Goal: Transaction & Acquisition: Subscribe to service/newsletter

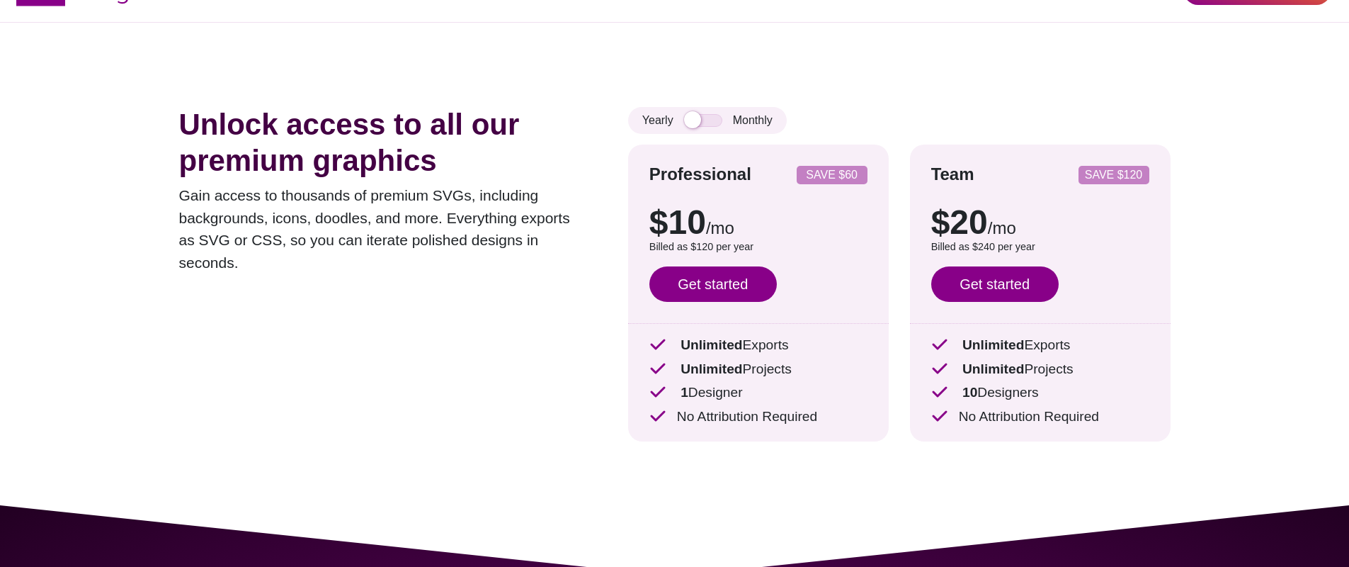
scroll to position [57, 0]
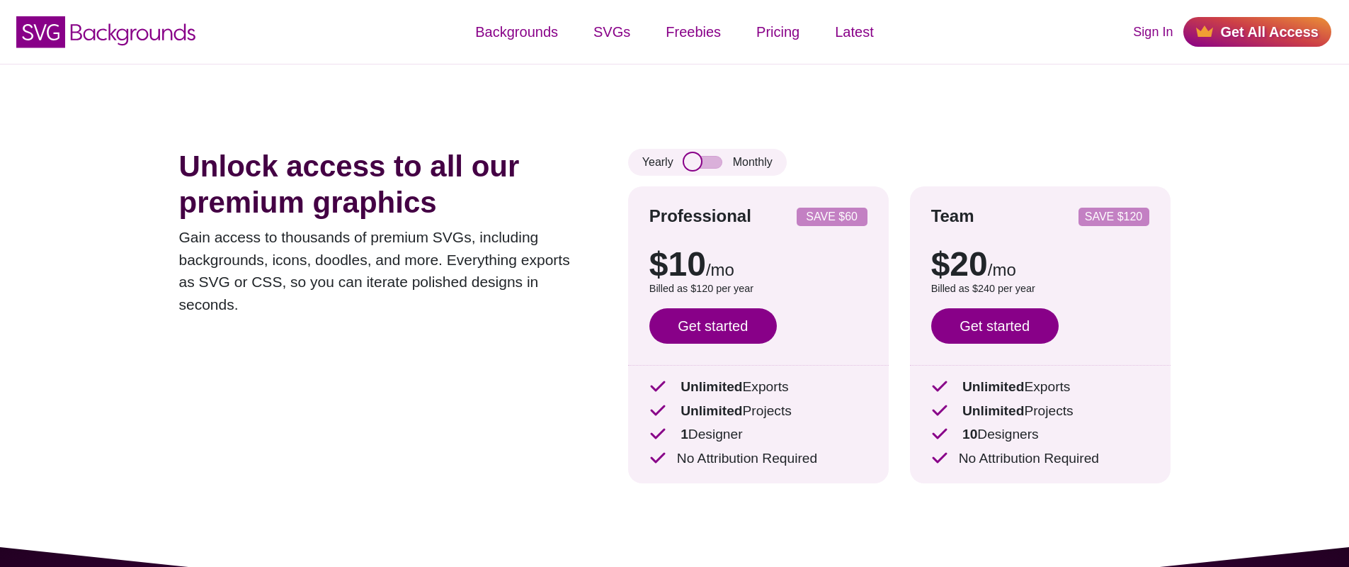
click at [705, 163] on input "checkbox" at bounding box center [703, 162] width 38 height 13
click at [703, 160] on input "checkbox" at bounding box center [703, 162] width 38 height 13
click at [708, 157] on input "checkbox" at bounding box center [703, 162] width 38 height 13
checkbox input "true"
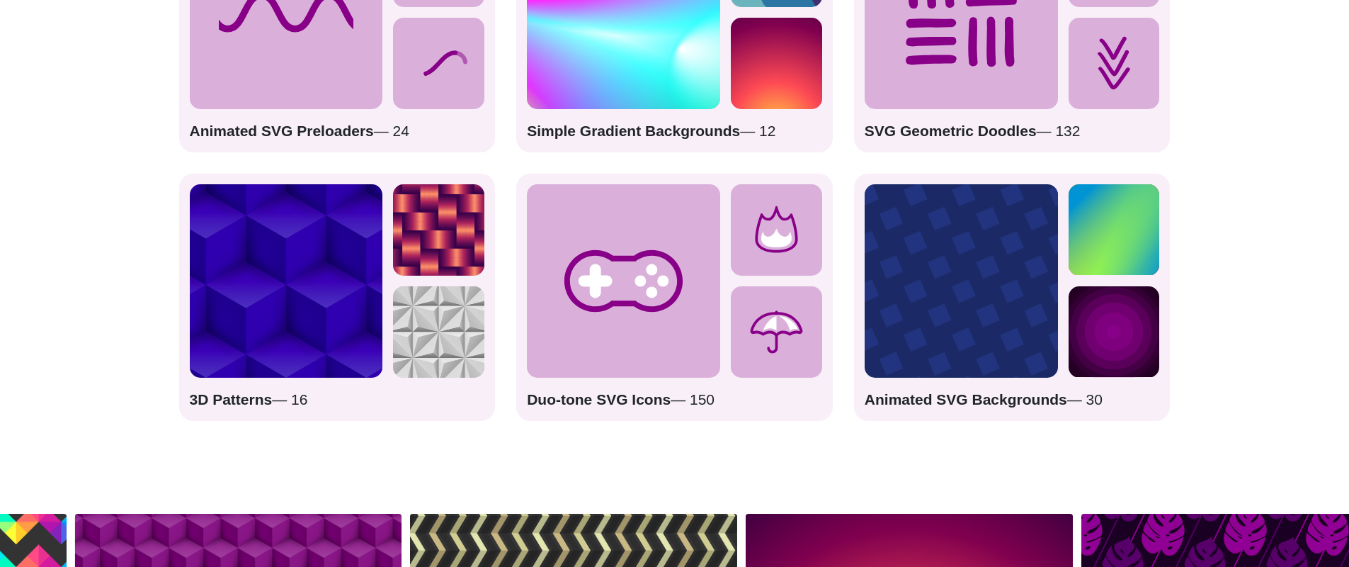
scroll to position [2304, 0]
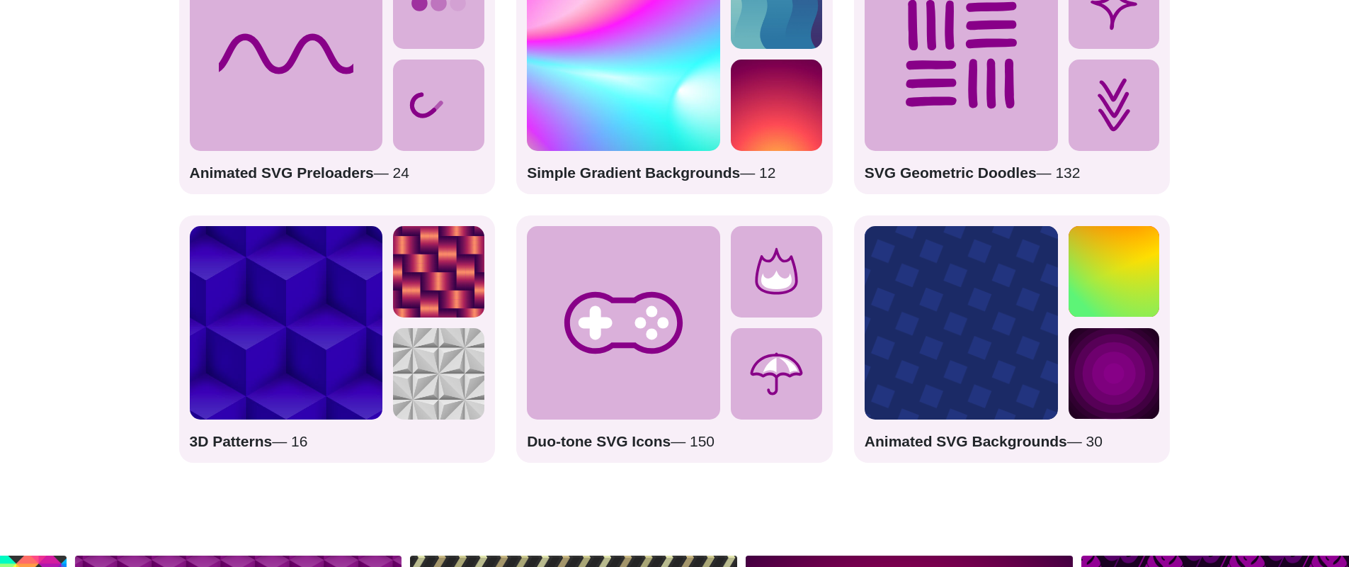
click at [329, 209] on div "Core Collection Backgrounds — 48 Triple Threat SVG Icons — 990 Alternating Geom…" at bounding box center [675, 70] width 992 height 785
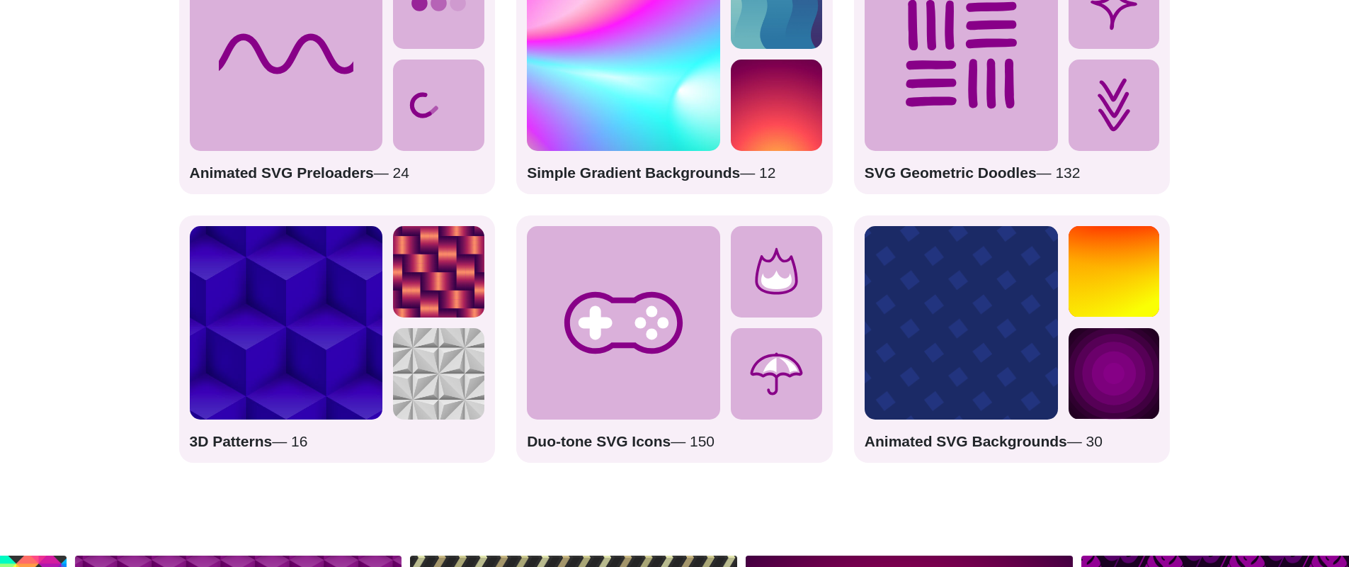
click at [333, 174] on strong "Animated SVG Preloaders" at bounding box center [282, 172] width 184 height 16
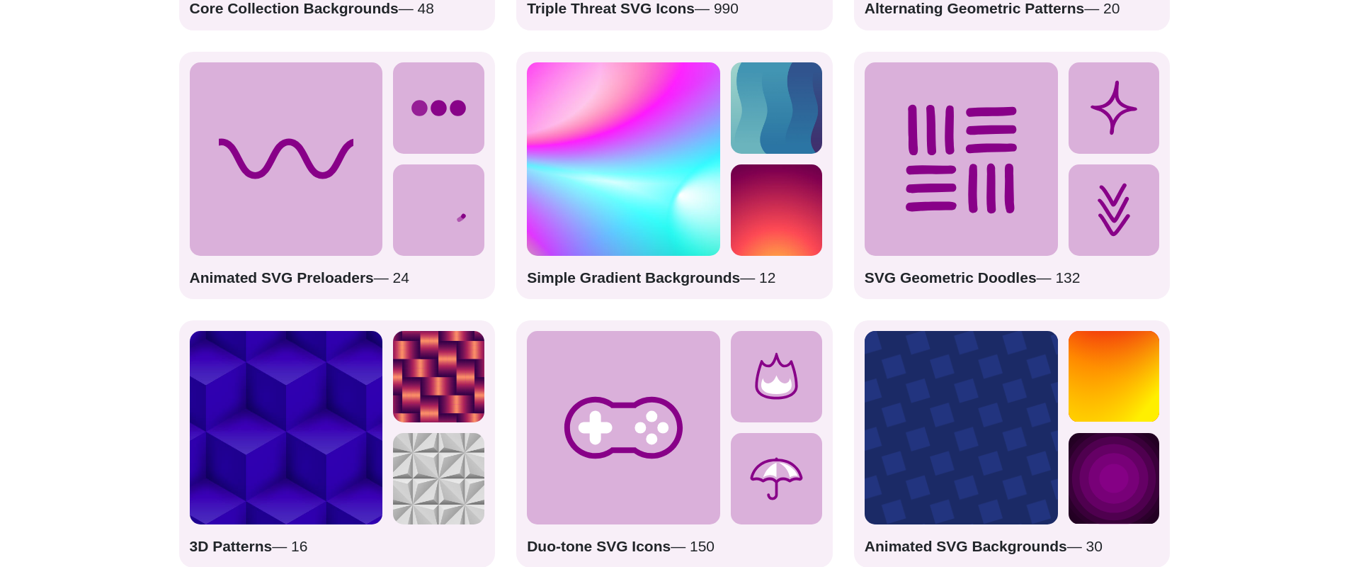
scroll to position [2075, 0]
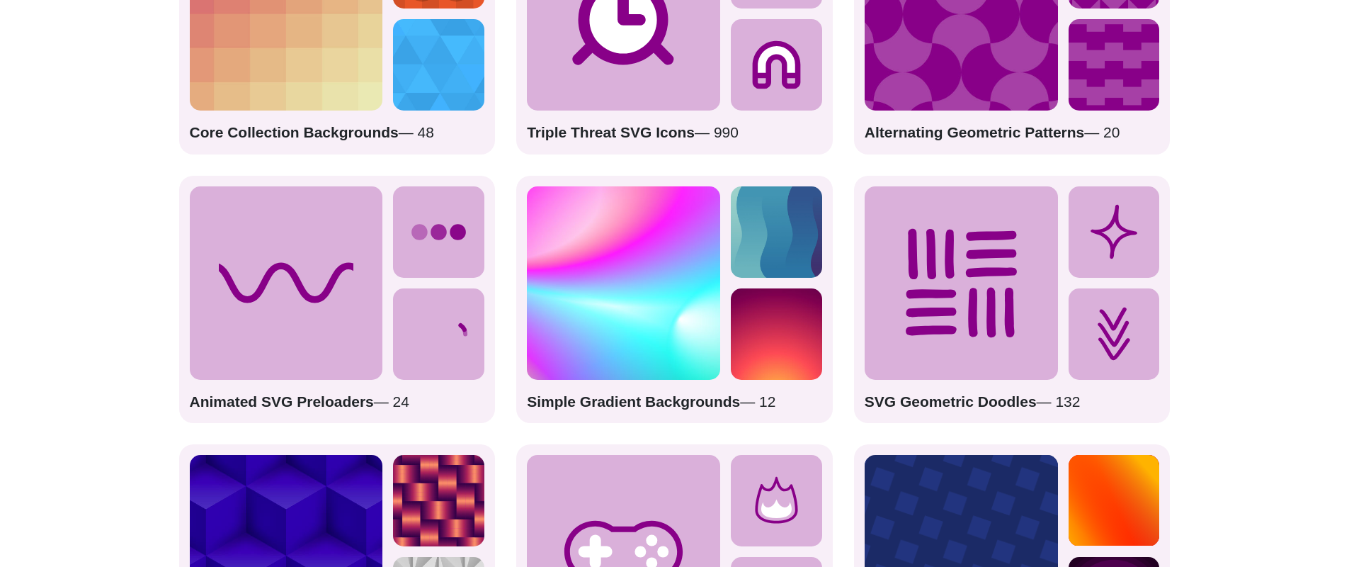
click at [353, 284] on icon at bounding box center [286, 282] width 193 height 193
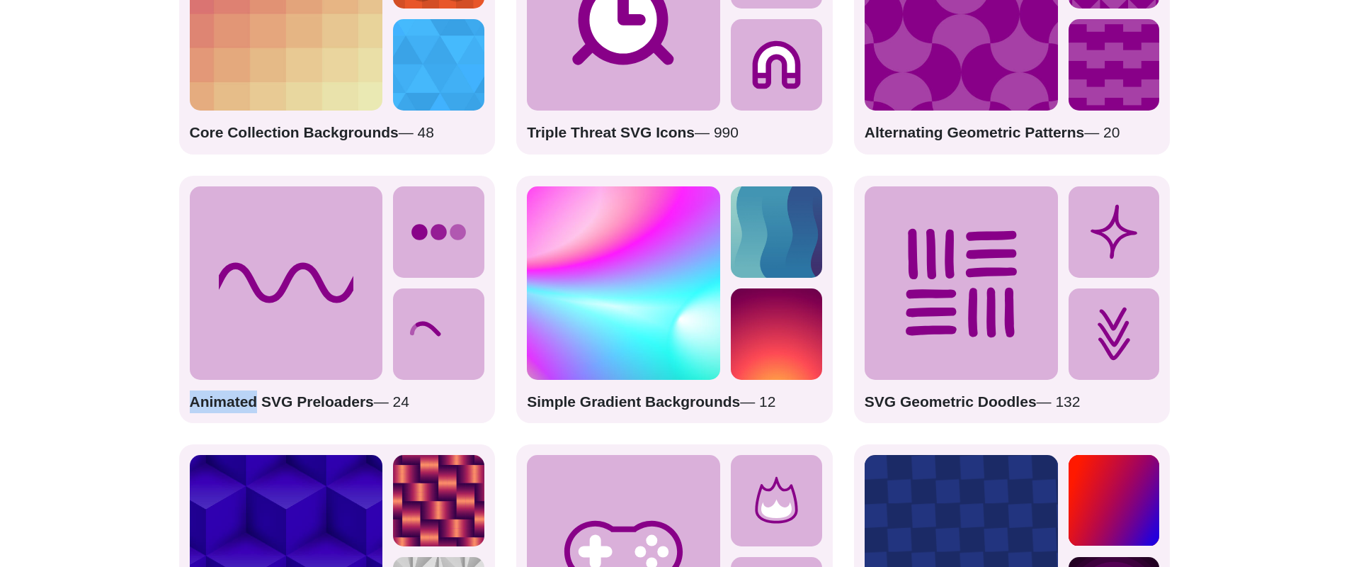
click at [353, 284] on icon at bounding box center [286, 282] width 193 height 193
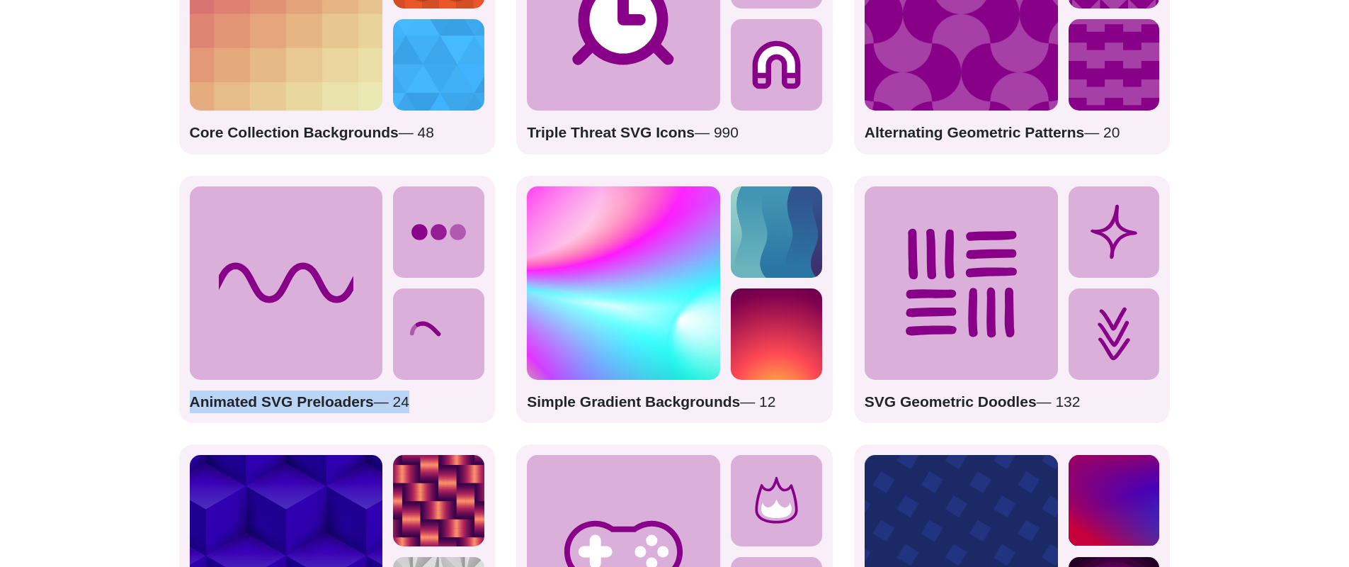
click at [353, 284] on icon at bounding box center [286, 282] width 193 height 193
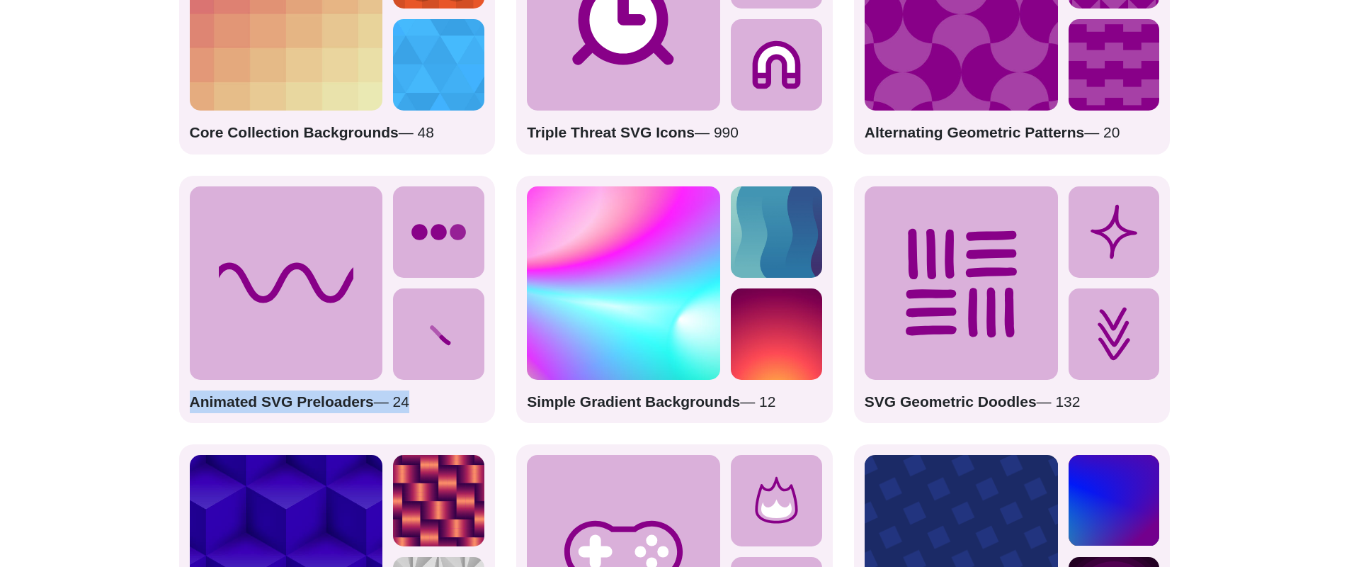
click at [332, 406] on strong "Animated SVG Preloaders" at bounding box center [282, 401] width 184 height 16
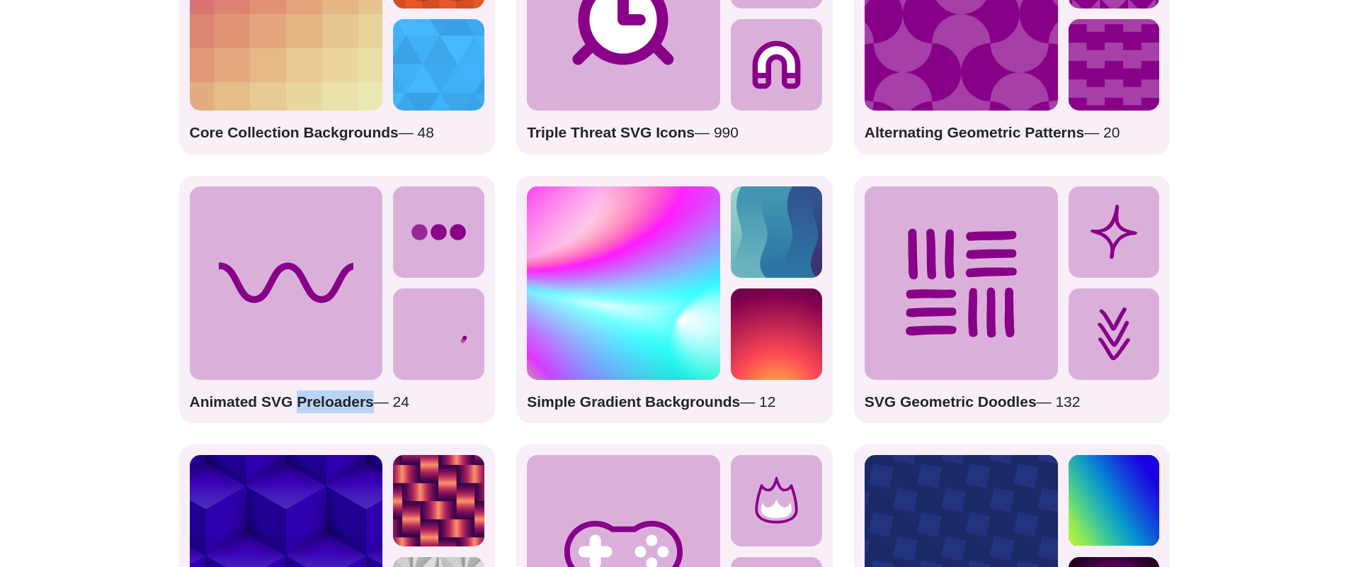
click at [331, 405] on strong "Animated SVG Preloaders" at bounding box center [282, 401] width 184 height 16
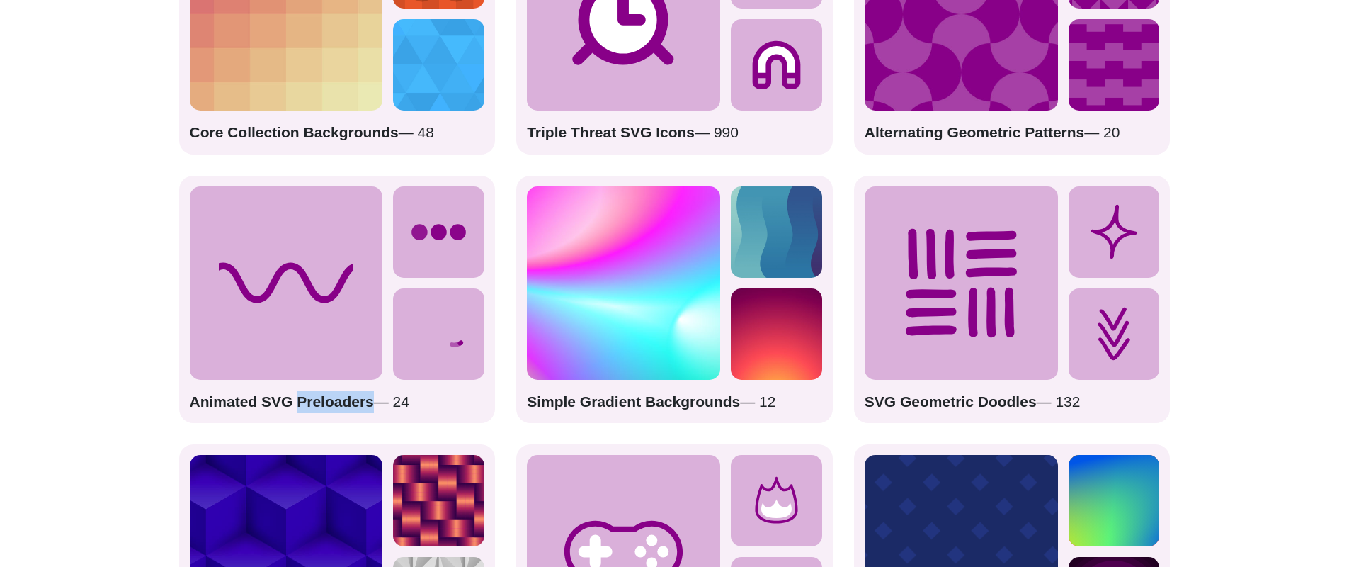
click at [302, 407] on strong "Animated SVG Preloaders" at bounding box center [282, 401] width 184 height 16
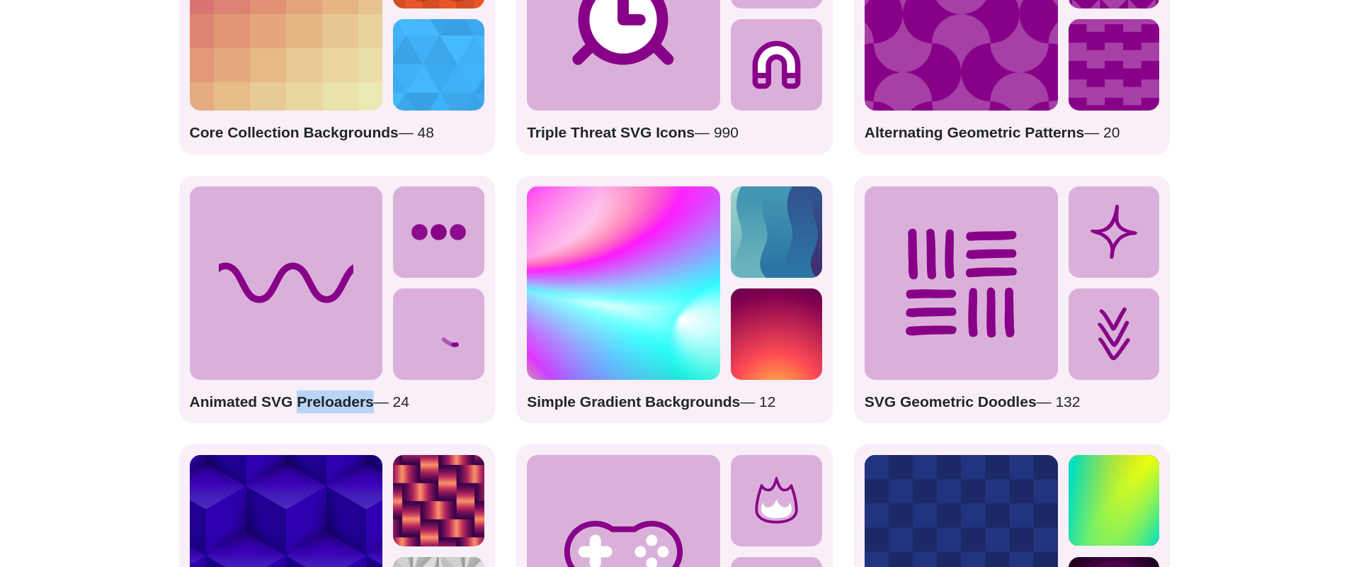
click at [302, 407] on strong "Animated SVG Preloaders" at bounding box center [282, 401] width 184 height 16
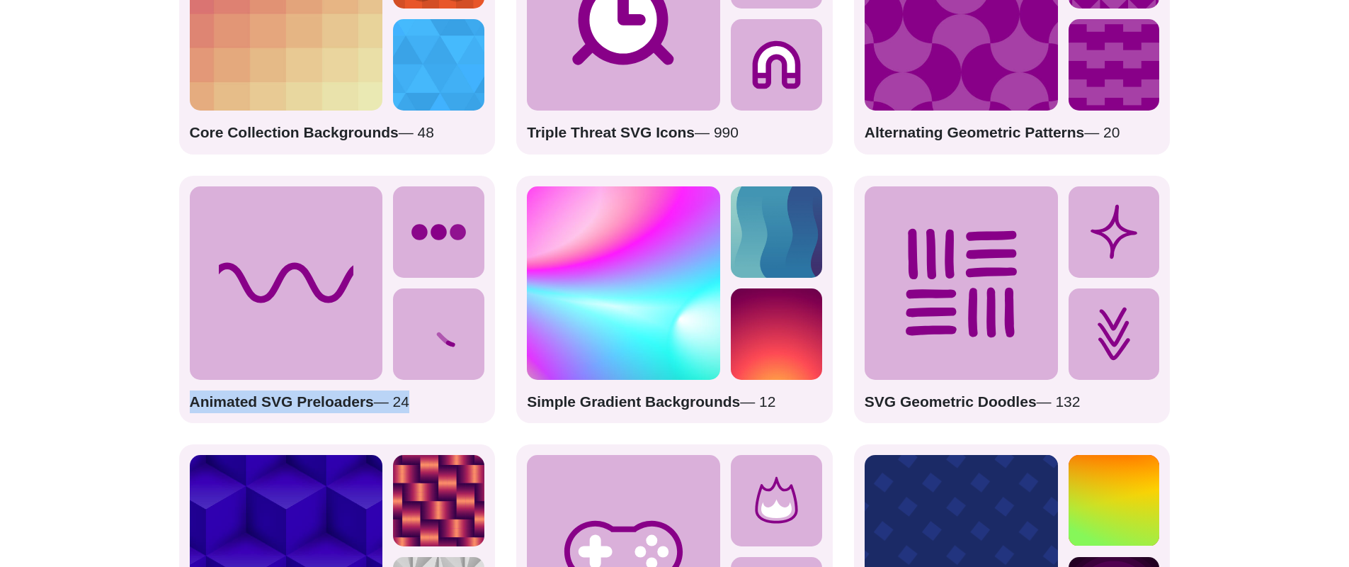
click at [302, 407] on strong "Animated SVG Preloaders" at bounding box center [282, 401] width 184 height 16
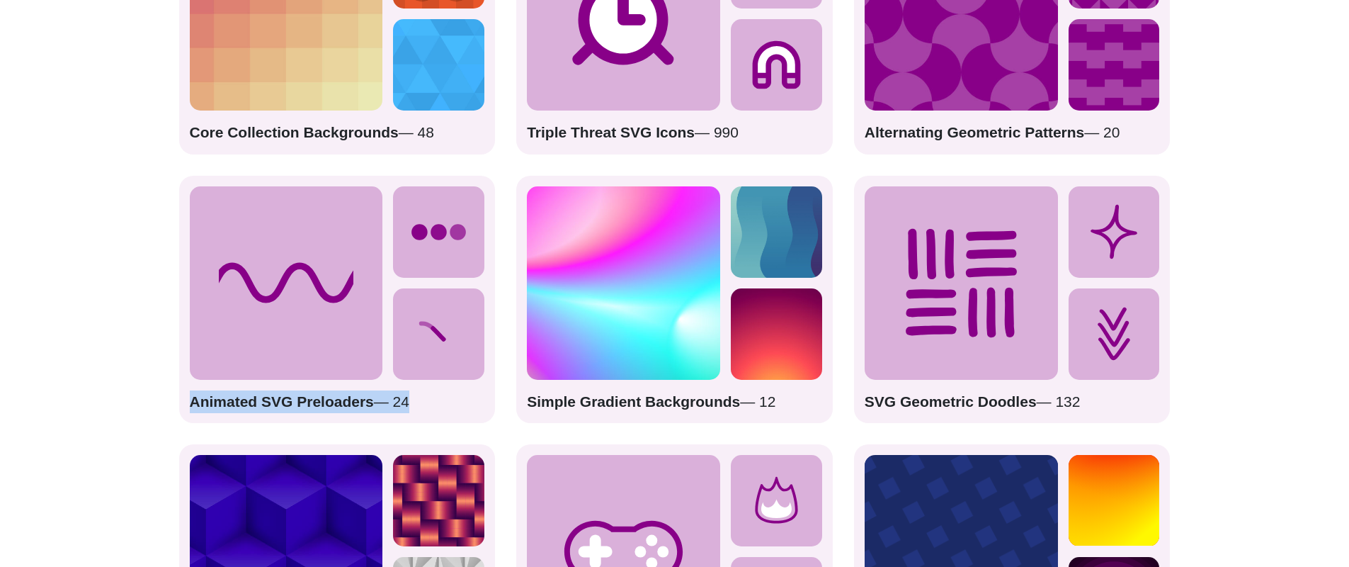
click at [409, 398] on p "Animated SVG Preloaders — 24" at bounding box center [337, 401] width 295 height 23
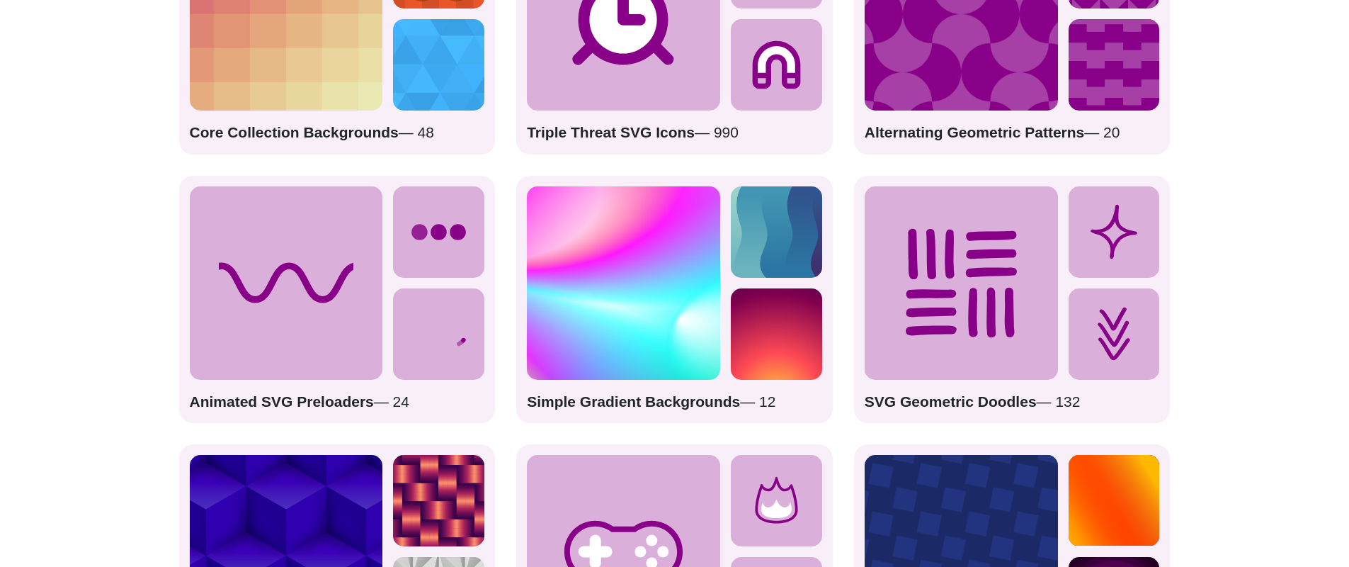
click at [421, 223] on icon at bounding box center [438, 231] width 91 height 91
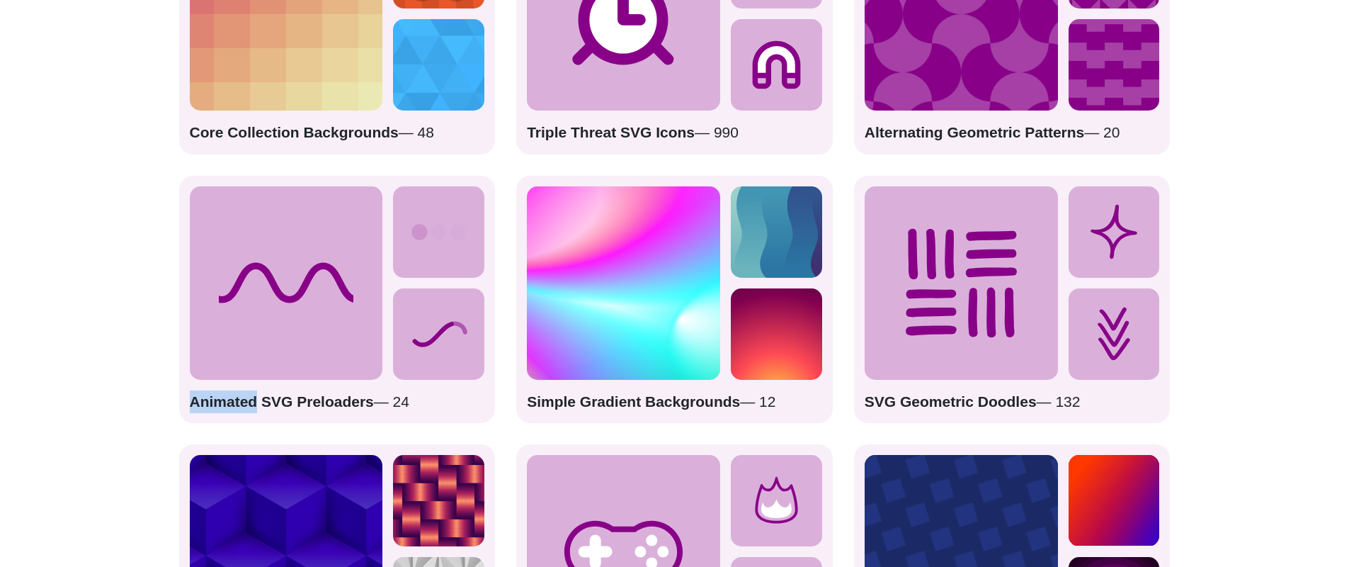
click at [421, 223] on icon at bounding box center [438, 231] width 91 height 91
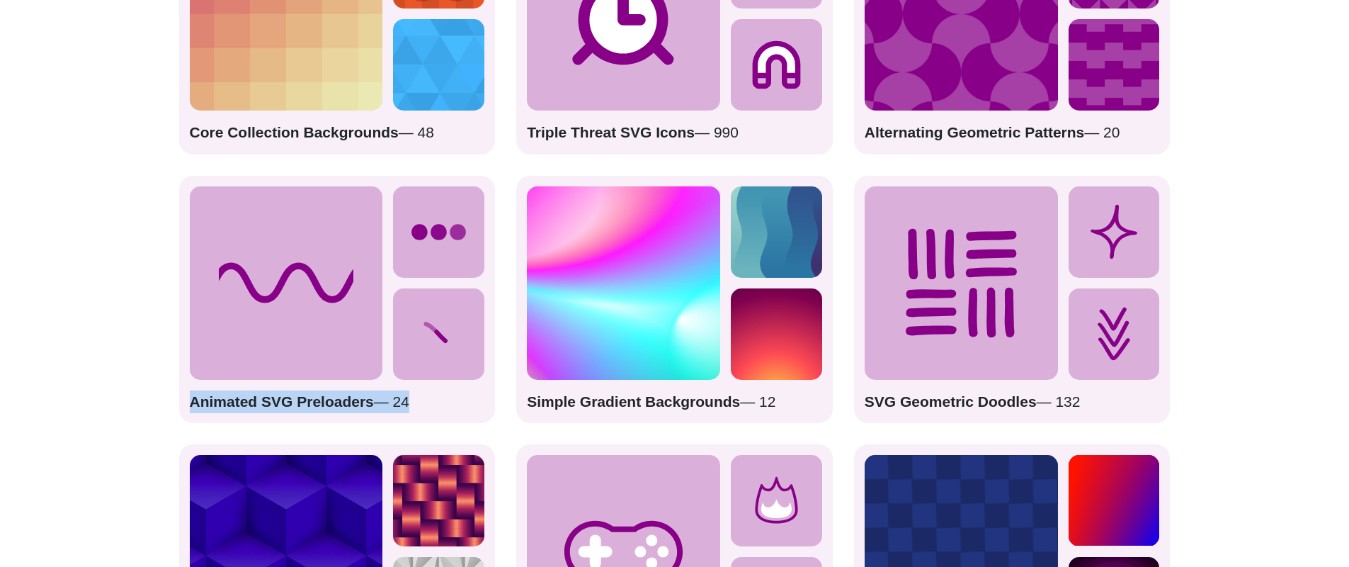
click at [421, 223] on icon at bounding box center [438, 231] width 91 height 91
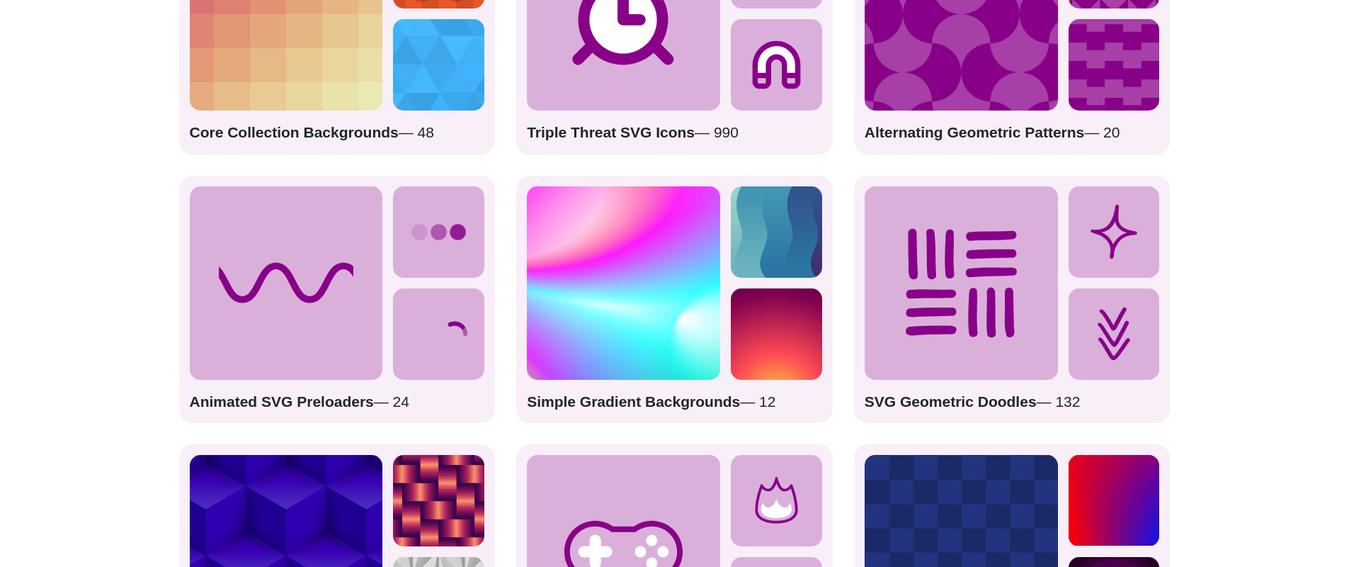
click at [917, 265] on icon at bounding box center [961, 282] width 193 height 193
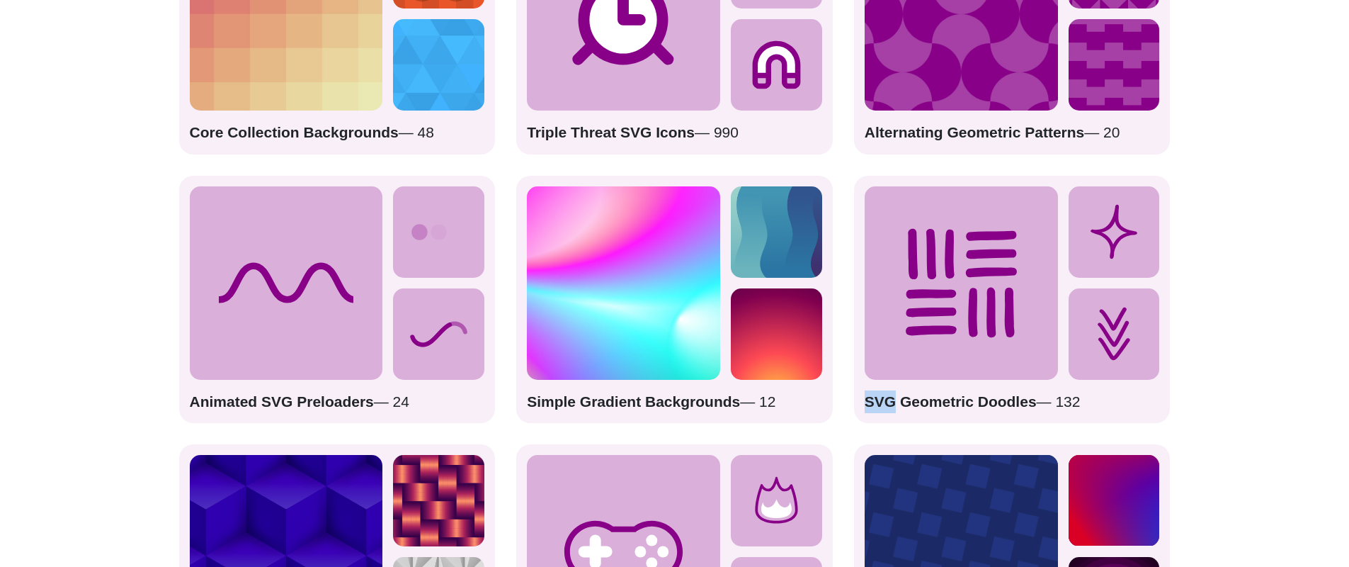
click at [917, 265] on icon at bounding box center [961, 282] width 193 height 193
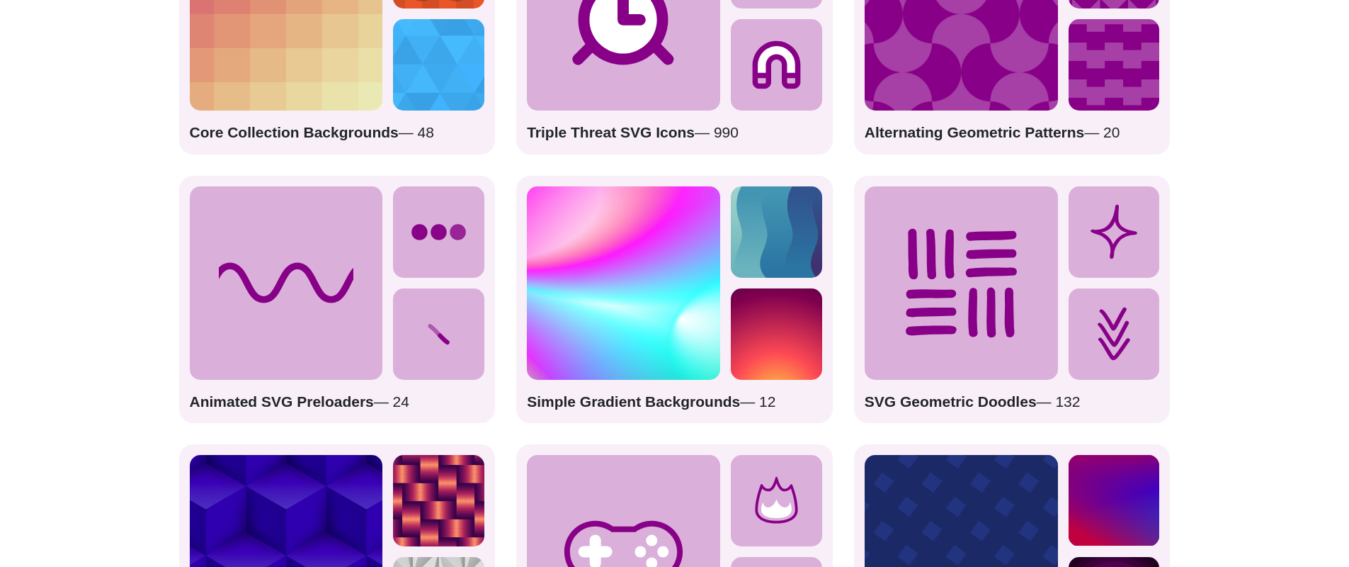
click at [916, 265] on icon at bounding box center [961, 283] width 111 height 108
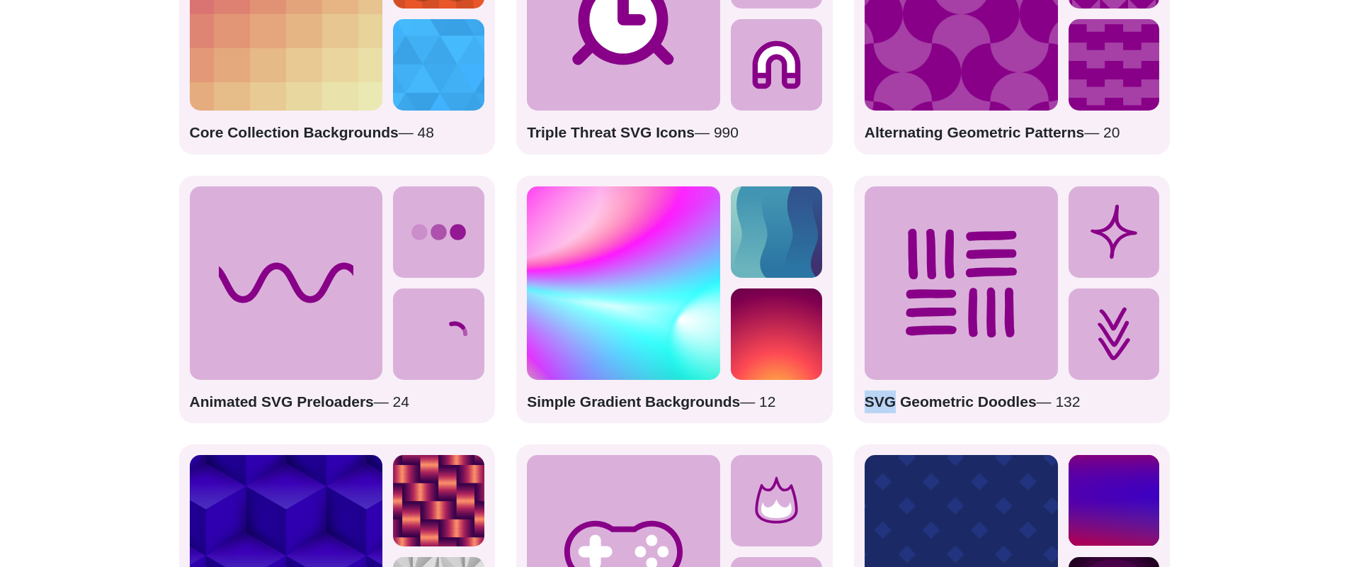
click at [916, 265] on icon at bounding box center [961, 283] width 111 height 108
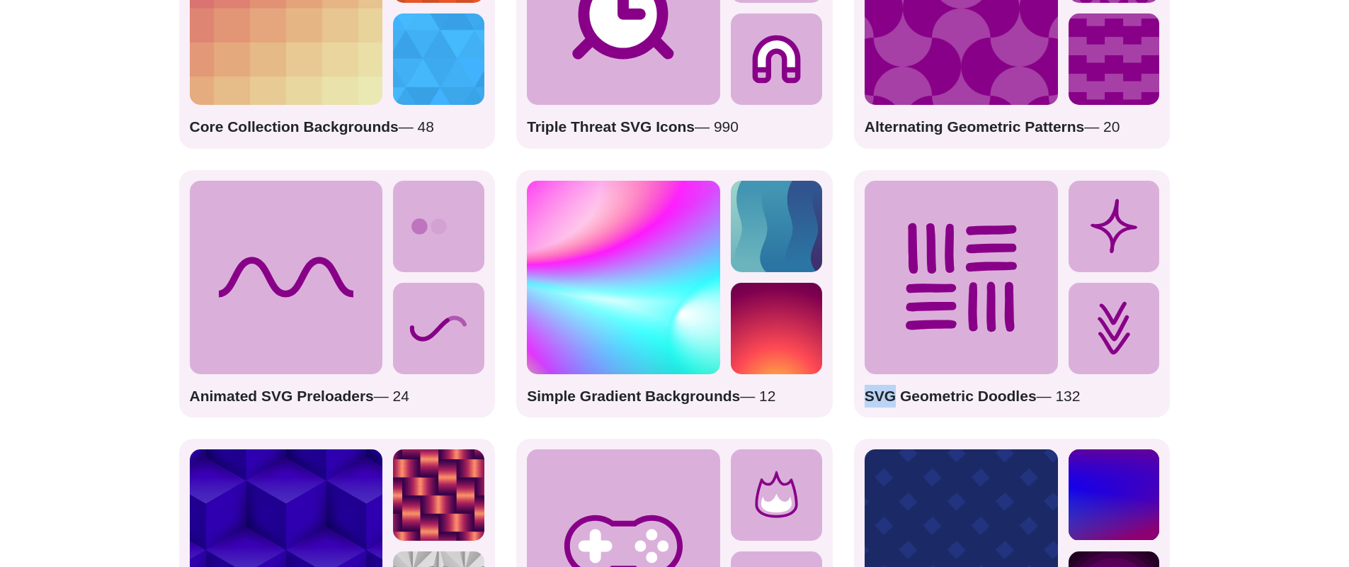
scroll to position [2107, 0]
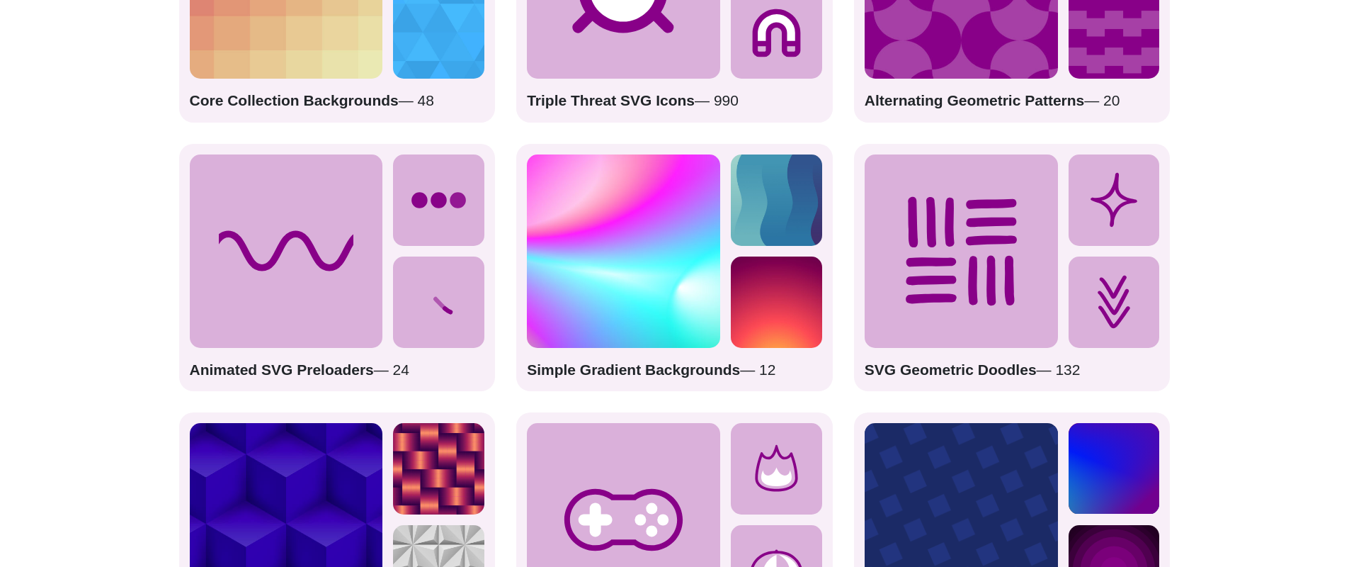
click at [1061, 362] on p "SVG Geometric Doodles — 132" at bounding box center [1012, 369] width 295 height 23
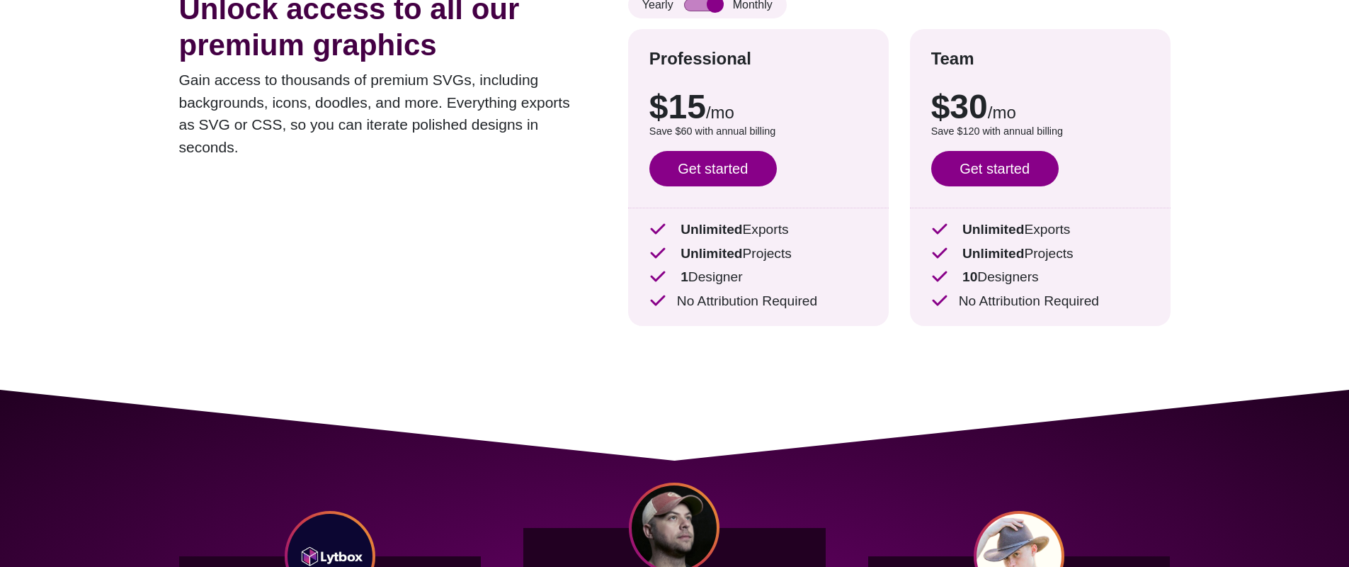
scroll to position [0, 0]
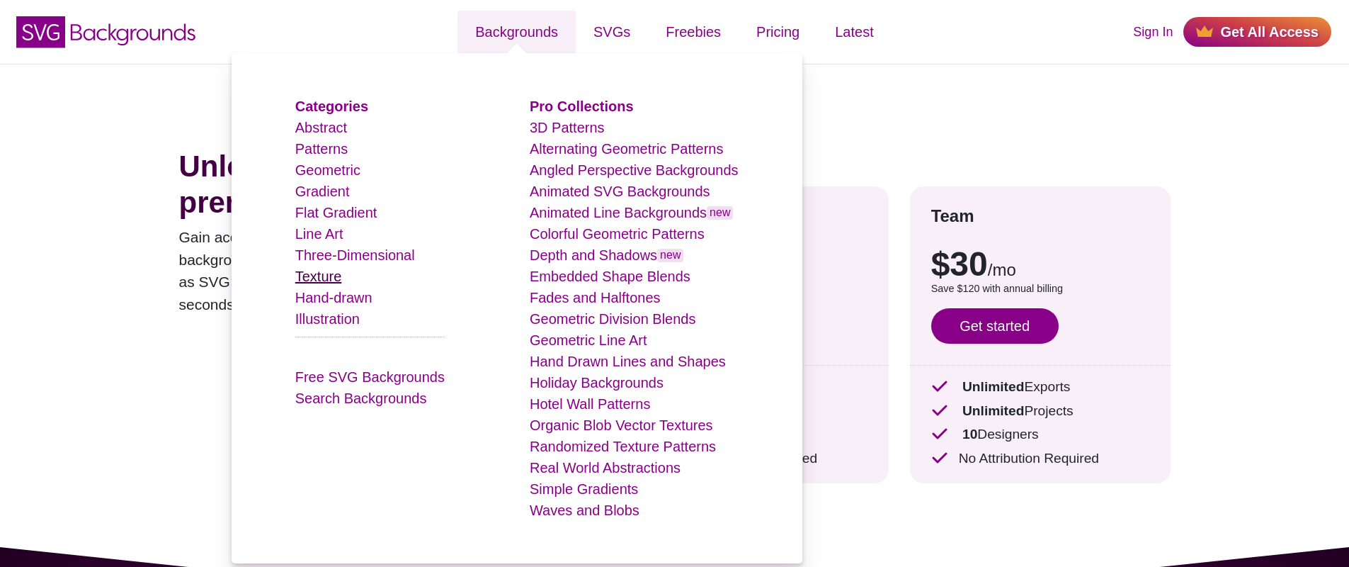
click at [331, 275] on link "Texture" at bounding box center [318, 276] width 47 height 16
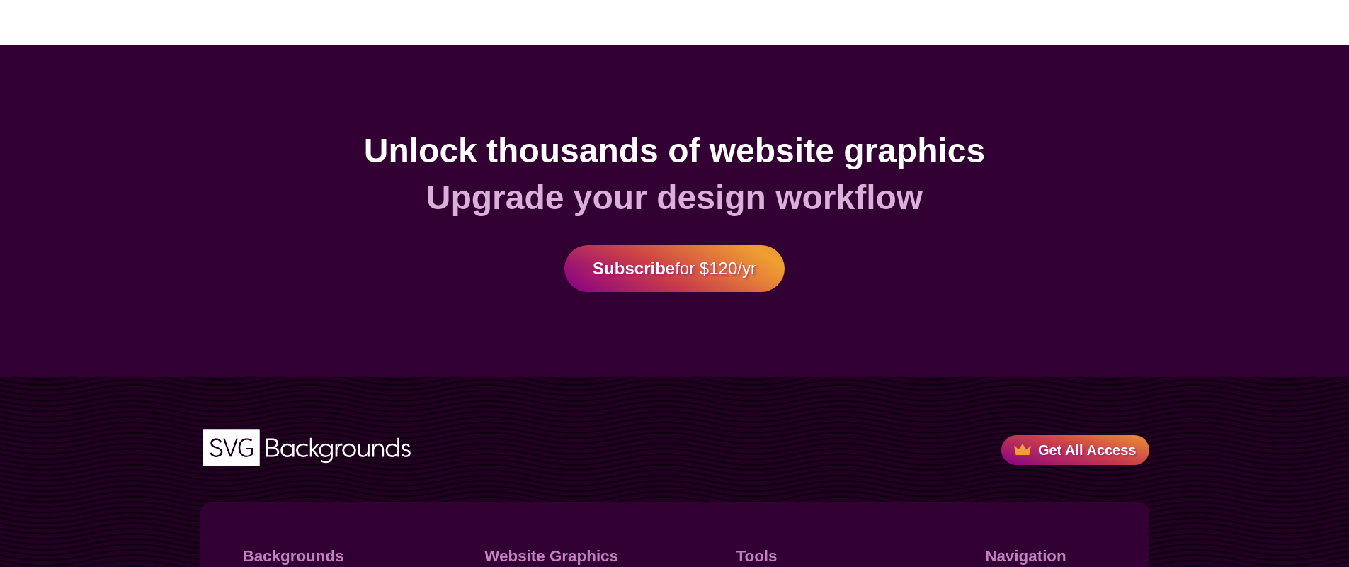
scroll to position [4027, 0]
